Goal: Task Accomplishment & Management: Manage account settings

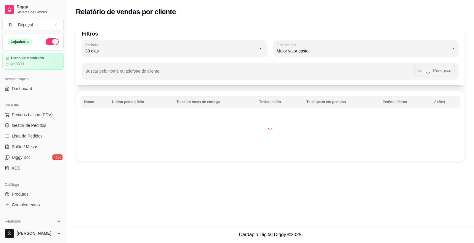
select select "30"
select select "HIGHEST_TOTAL_SPENT_WITH_ORDERS"
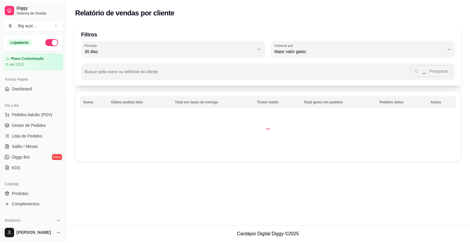
scroll to position [105, 0]
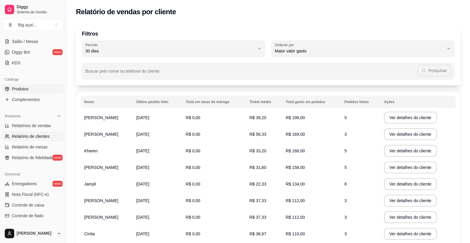
click at [24, 88] on span "Produtos" at bounding box center [20, 89] width 17 height 6
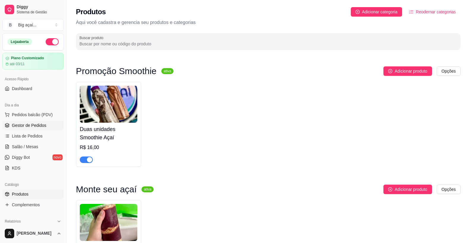
click at [43, 128] on span "Gestor de Pedidos" at bounding box center [29, 125] width 34 height 6
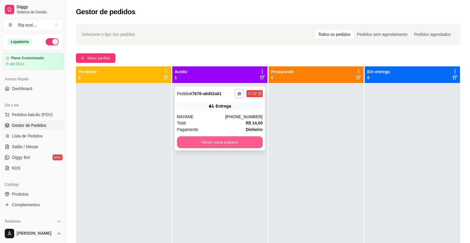
click at [216, 143] on button "Mover para preparo" at bounding box center [220, 142] width 86 height 12
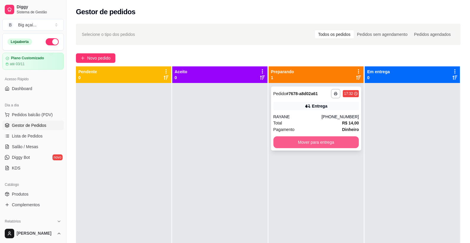
click at [348, 142] on button "Mover para entrega" at bounding box center [316, 142] width 86 height 12
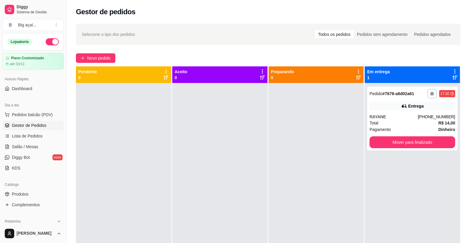
scroll to position [17, 0]
